Goal: Find specific page/section: Find specific page/section

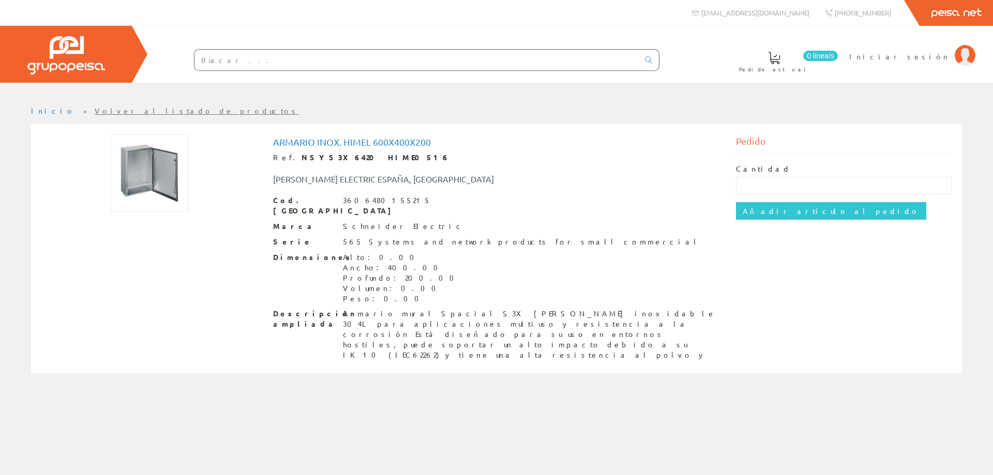
click at [211, 57] on input "text" at bounding box center [416, 60] width 444 height 21
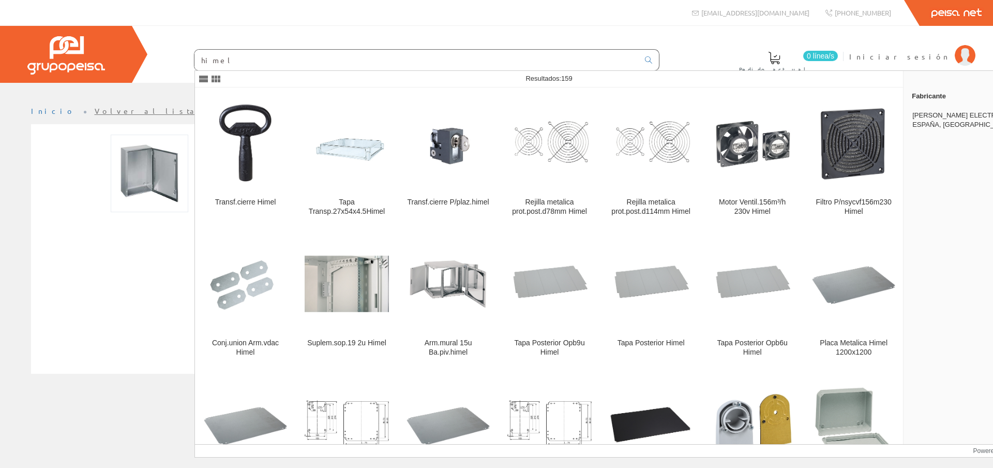
type input "himel"
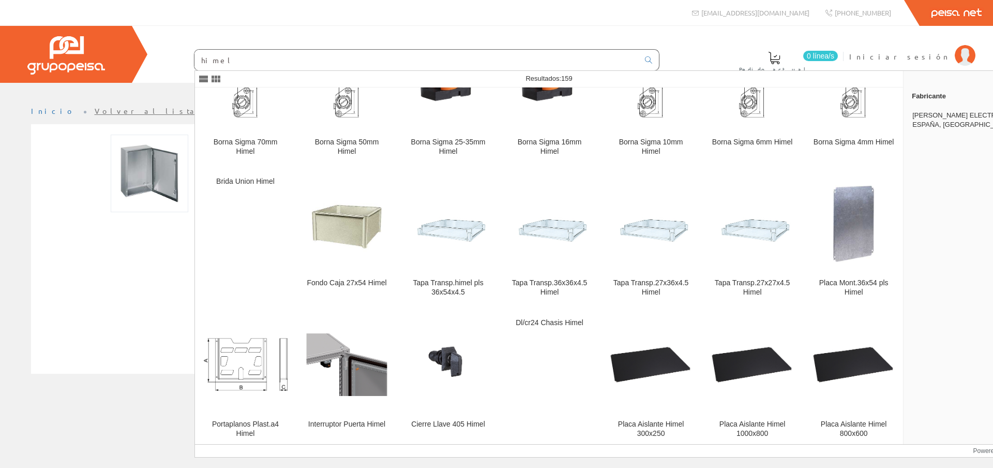
scroll to position [912, 0]
